Goal: Navigation & Orientation: Find specific page/section

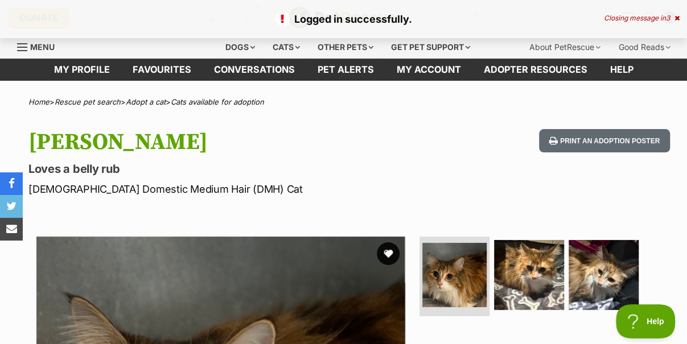
click at [679, 19] on icon at bounding box center [677, 18] width 5 height 7
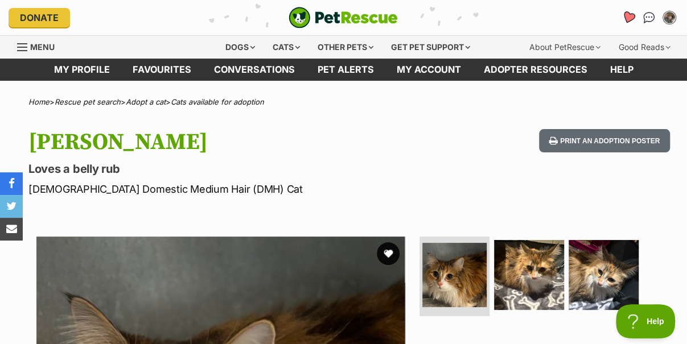
click at [629, 19] on icon "Favourites" at bounding box center [629, 17] width 14 height 13
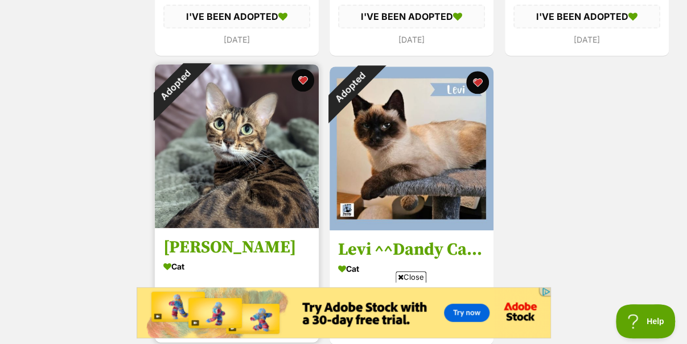
drag, startPoint x: 206, startPoint y: 248, endPoint x: 267, endPoint y: 218, distance: 68.5
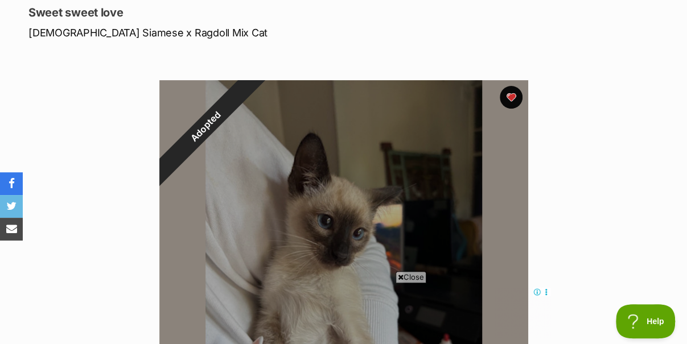
scroll to position [228, 0]
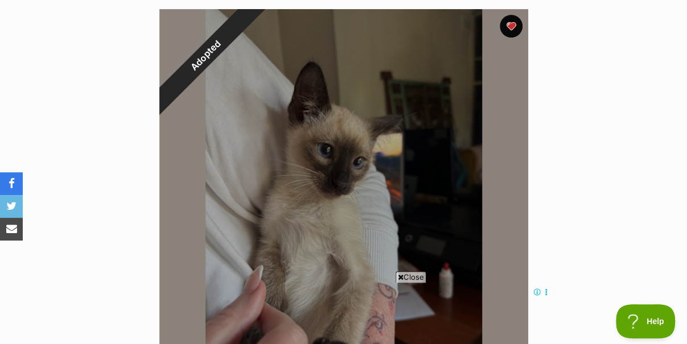
click at [408, 281] on span "Close" at bounding box center [411, 277] width 31 height 11
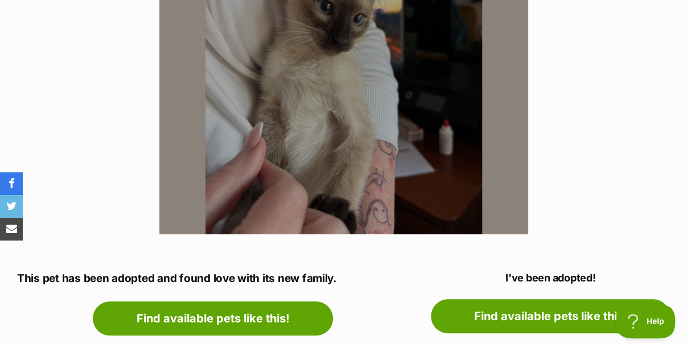
scroll to position [285, 0]
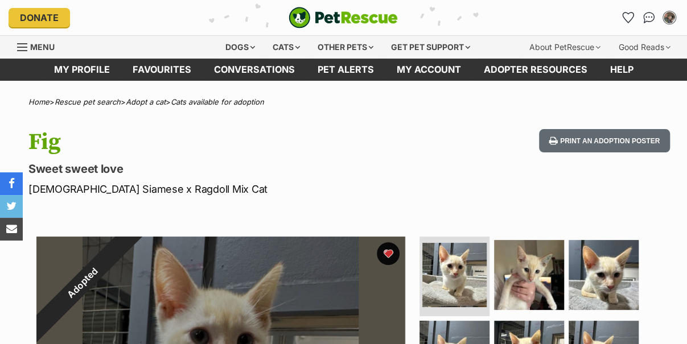
scroll to position [171, 0]
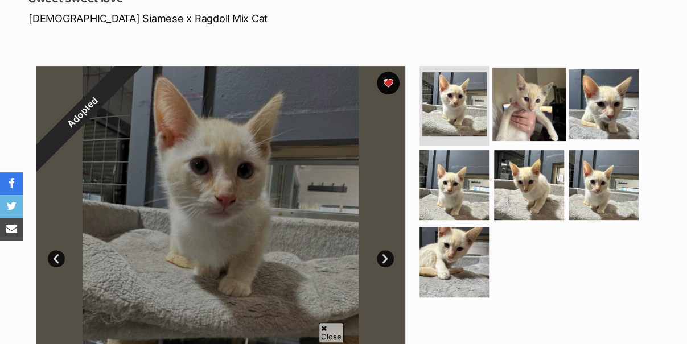
click at [514, 97] on img at bounding box center [529, 104] width 73 height 73
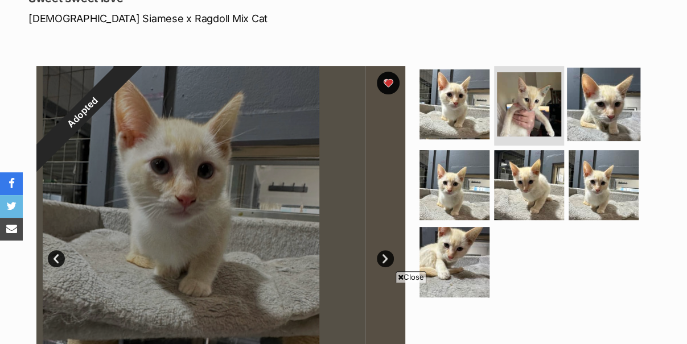
scroll to position [0, 0]
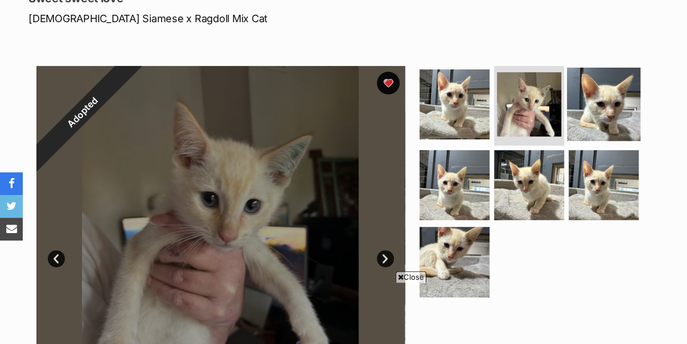
click at [597, 103] on img at bounding box center [603, 104] width 73 height 73
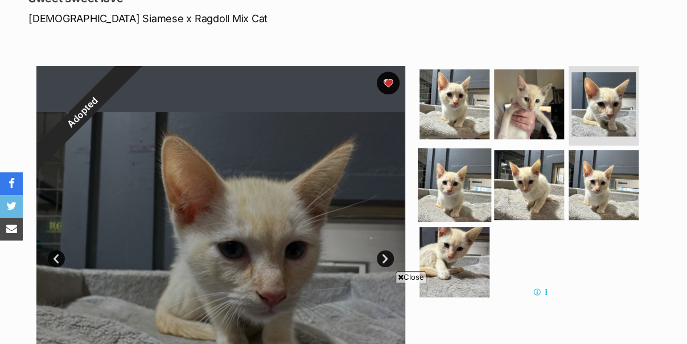
click at [463, 189] on img at bounding box center [454, 184] width 73 height 73
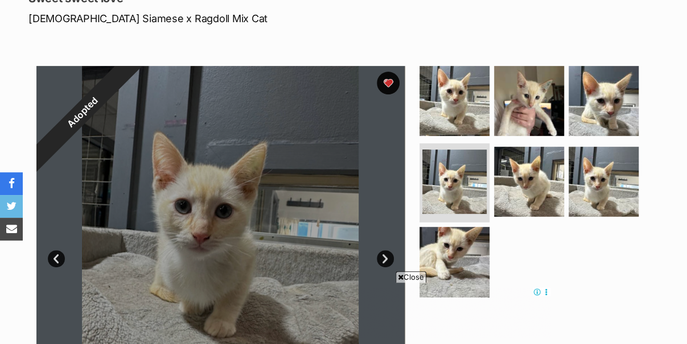
click at [404, 277] on span "Close" at bounding box center [411, 277] width 31 height 11
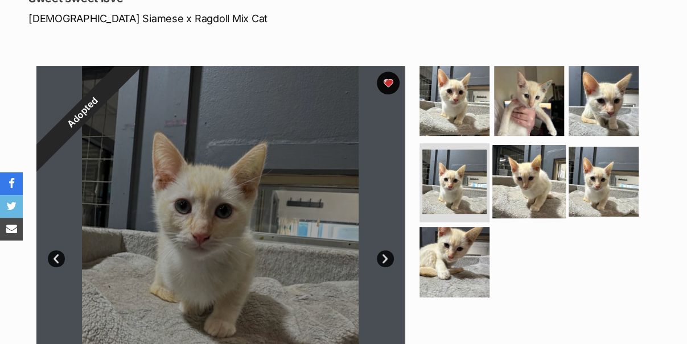
click at [543, 193] on img at bounding box center [529, 181] width 73 height 73
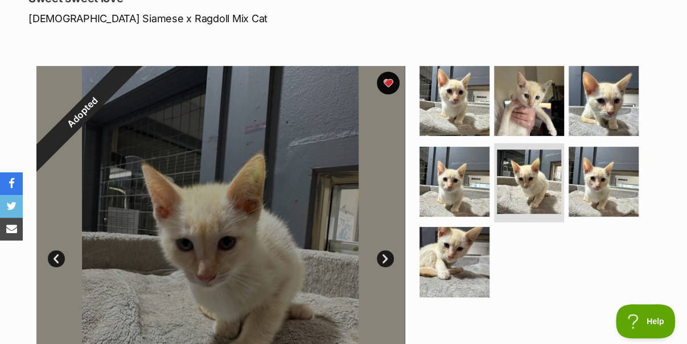
click at [507, 274] on ul at bounding box center [533, 185] width 233 height 239
click at [588, 178] on img at bounding box center [603, 181] width 73 height 73
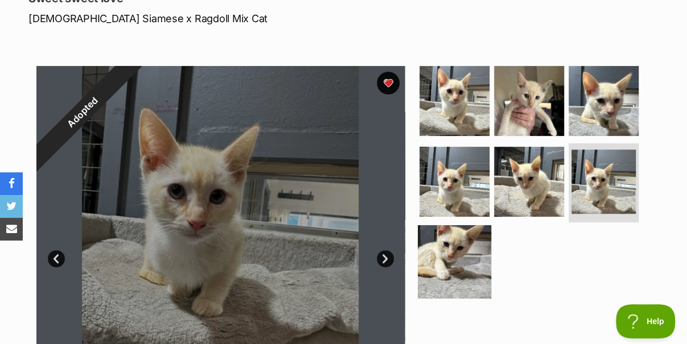
click at [458, 268] on img at bounding box center [454, 261] width 73 height 73
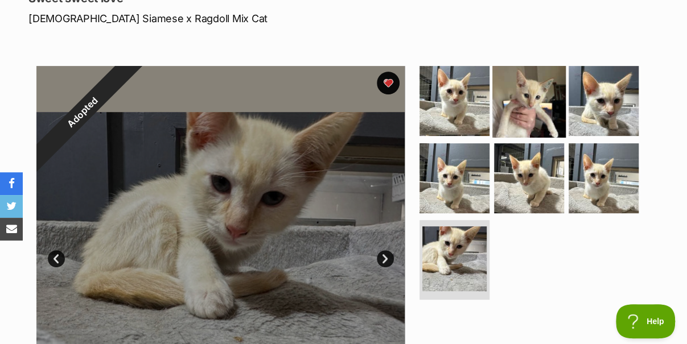
click at [534, 105] on img at bounding box center [529, 100] width 73 height 73
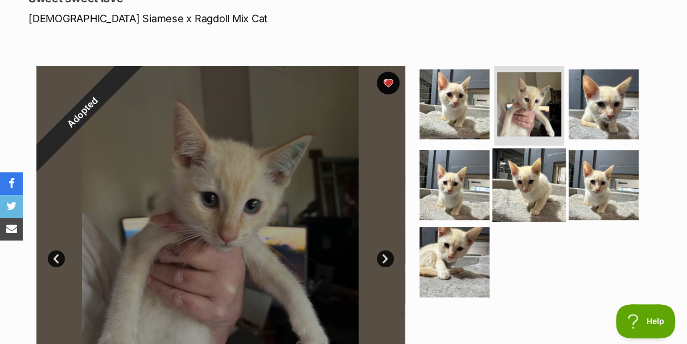
scroll to position [228, 0]
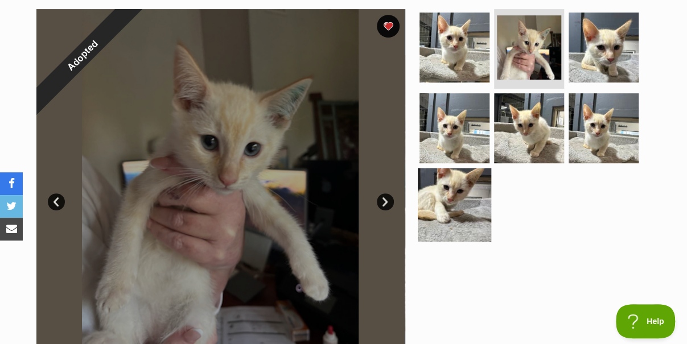
click at [448, 209] on img at bounding box center [454, 205] width 73 height 73
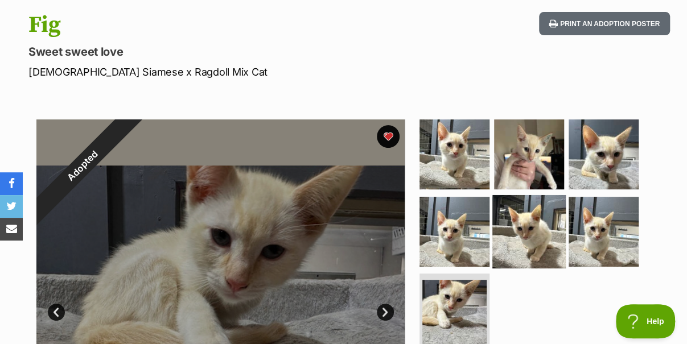
scroll to position [171, 0]
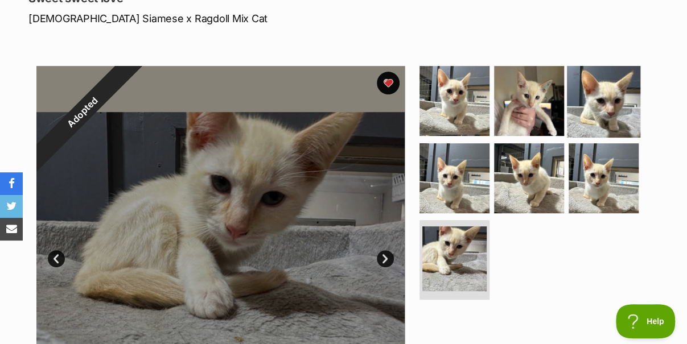
click at [593, 100] on img at bounding box center [603, 100] width 73 height 73
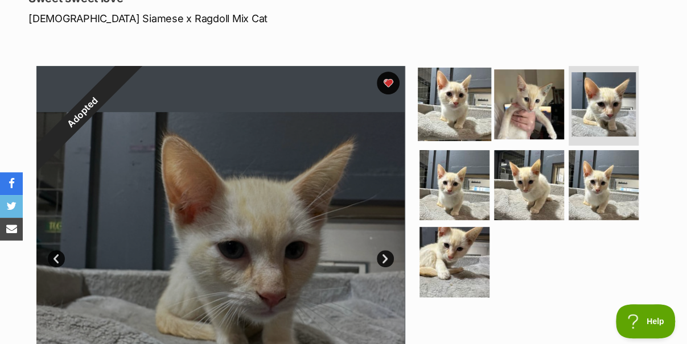
click at [424, 108] on img at bounding box center [454, 104] width 73 height 73
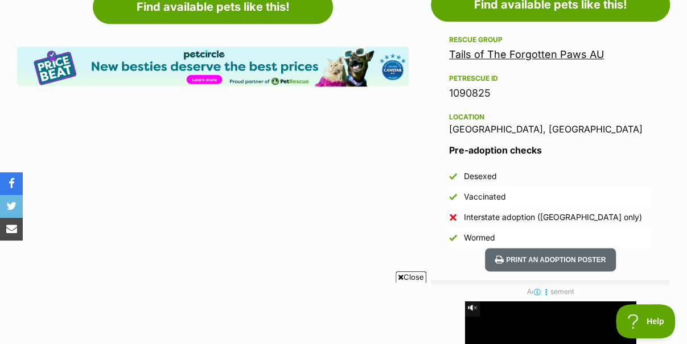
click at [520, 52] on link "Tails of The Forgotten Paws AU" at bounding box center [526, 54] width 155 height 12
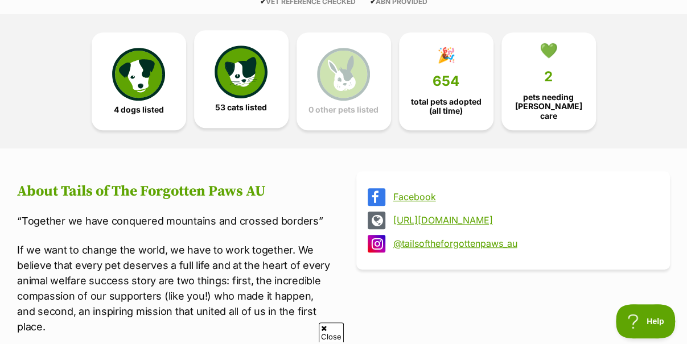
click at [221, 64] on img at bounding box center [241, 72] width 52 height 52
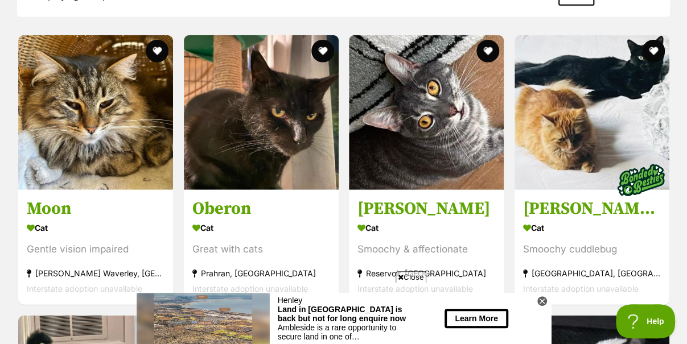
click at [407, 281] on span "Close" at bounding box center [411, 277] width 31 height 11
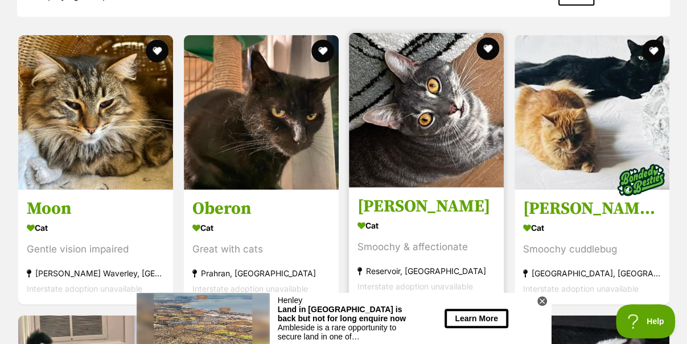
scroll to position [1598, 0]
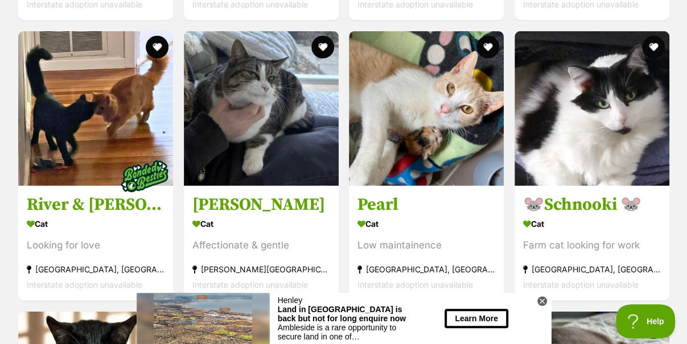
click at [541, 301] on icon at bounding box center [542, 302] width 10 height 10
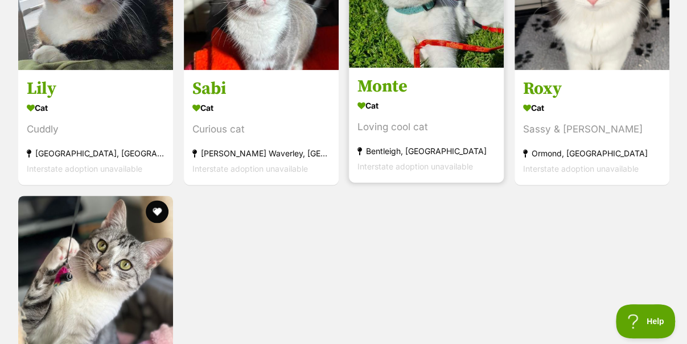
scroll to position [4729, 0]
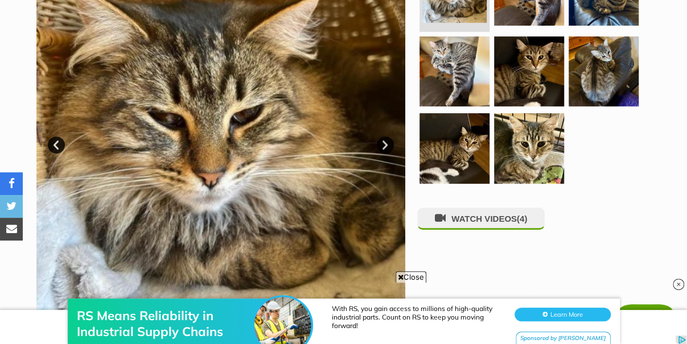
click at [412, 277] on div "RS Means Reliability in Industrial Supply Chains With RS, you gain access to mi…" at bounding box center [343, 310] width 687 height 68
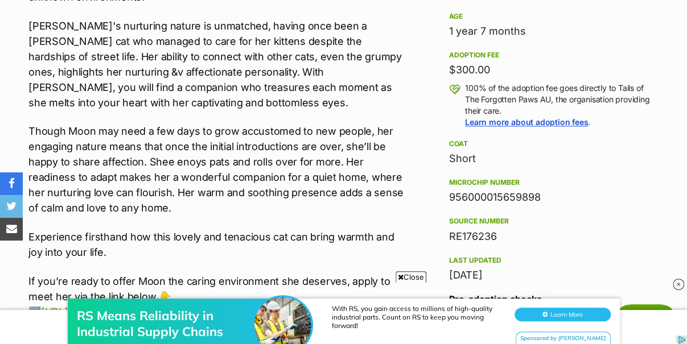
scroll to position [512, 0]
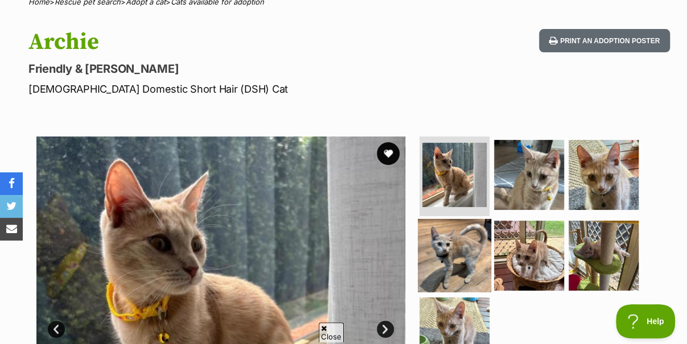
scroll to position [228, 0]
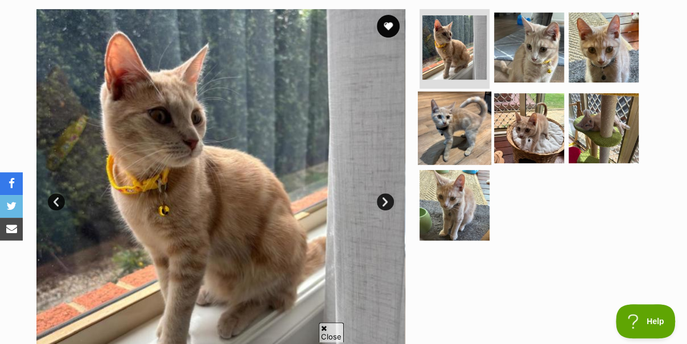
click at [452, 126] on img at bounding box center [454, 127] width 73 height 73
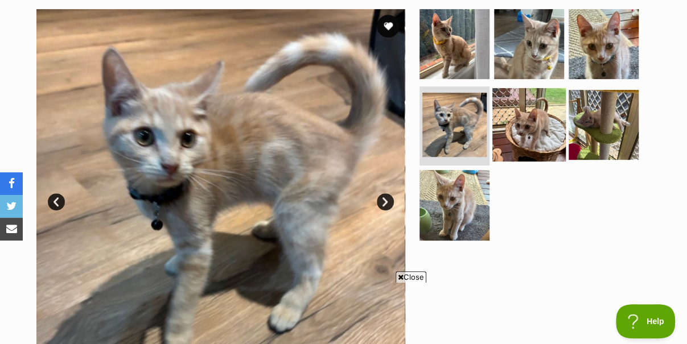
scroll to position [0, 0]
click at [532, 128] on img at bounding box center [529, 124] width 73 height 73
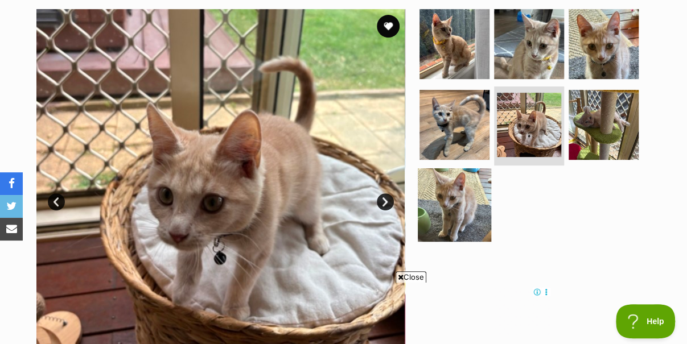
click at [458, 198] on img at bounding box center [454, 205] width 73 height 73
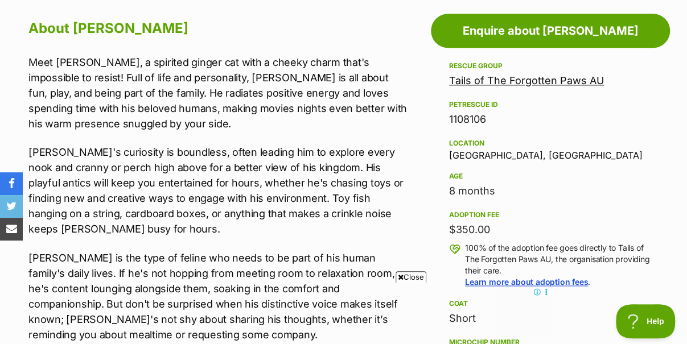
scroll to position [569, 0]
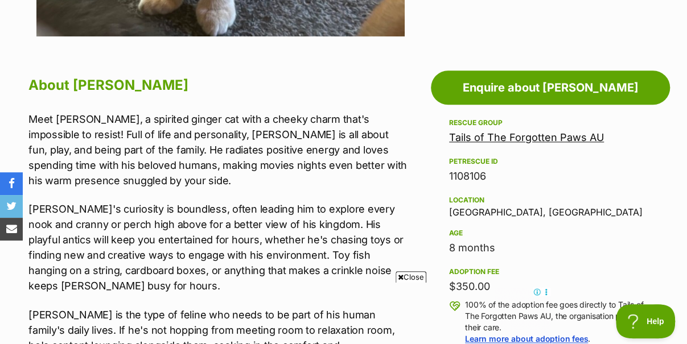
click at [409, 277] on span "Close" at bounding box center [411, 277] width 31 height 11
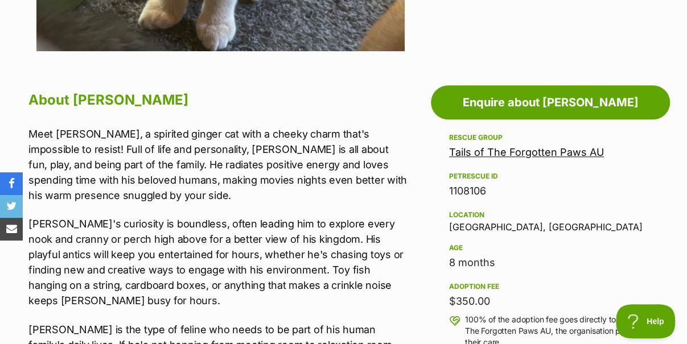
scroll to position [456, 0]
